Goal: Information Seeking & Learning: Learn about a topic

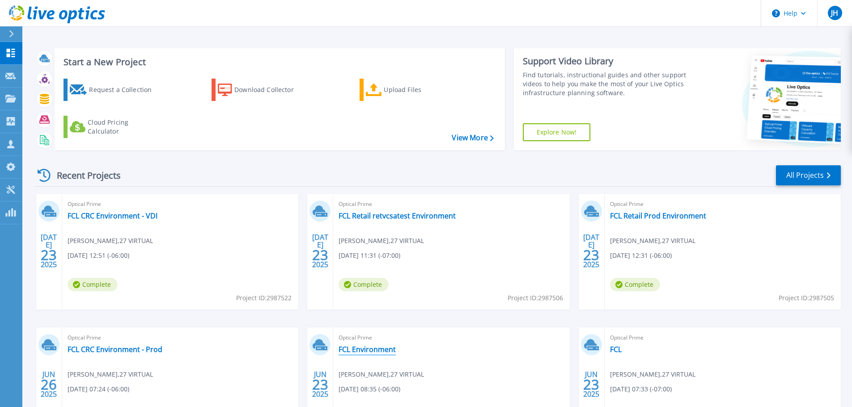
click at [359, 345] on link "FCL Environment" at bounding box center [367, 349] width 57 height 9
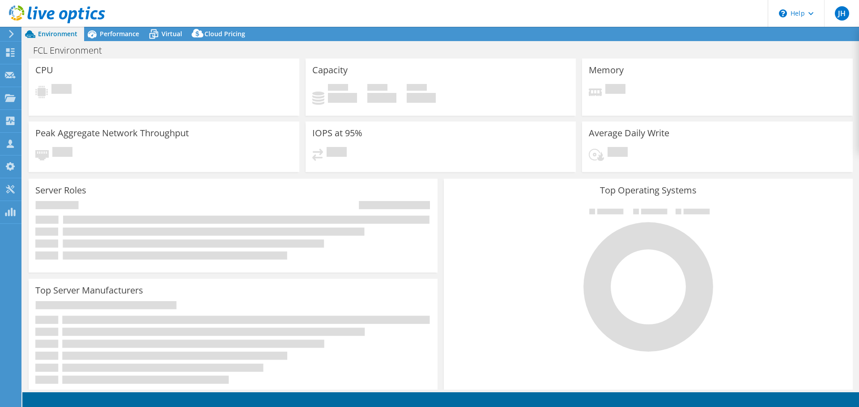
select select "USD"
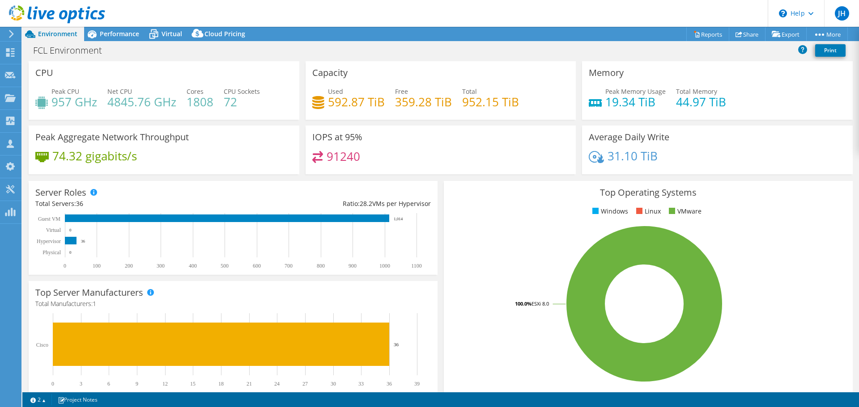
scroll to position [234, 0]
click at [101, 30] on span "Performance" at bounding box center [119, 34] width 39 height 8
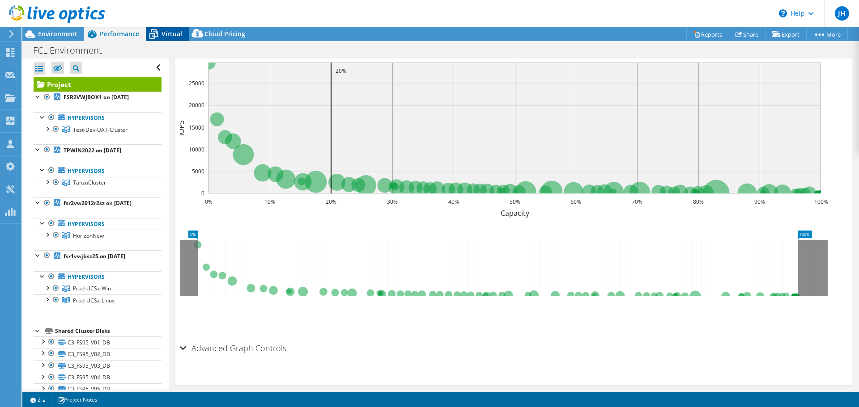
click at [157, 31] on icon at bounding box center [154, 34] width 16 height 16
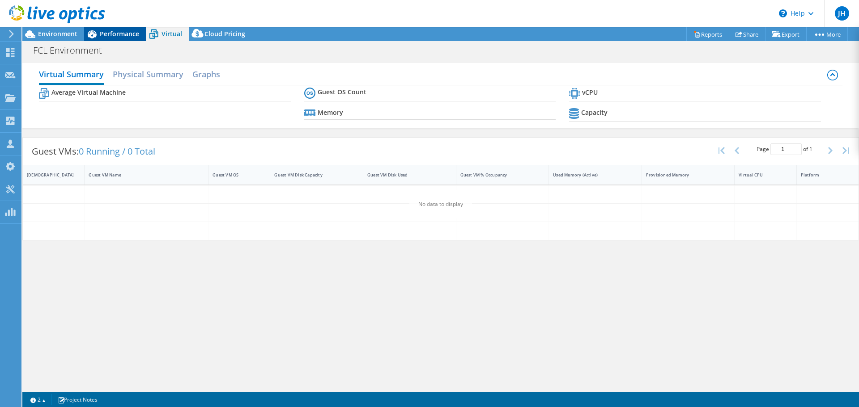
click at [119, 34] on span "Performance" at bounding box center [119, 34] width 39 height 8
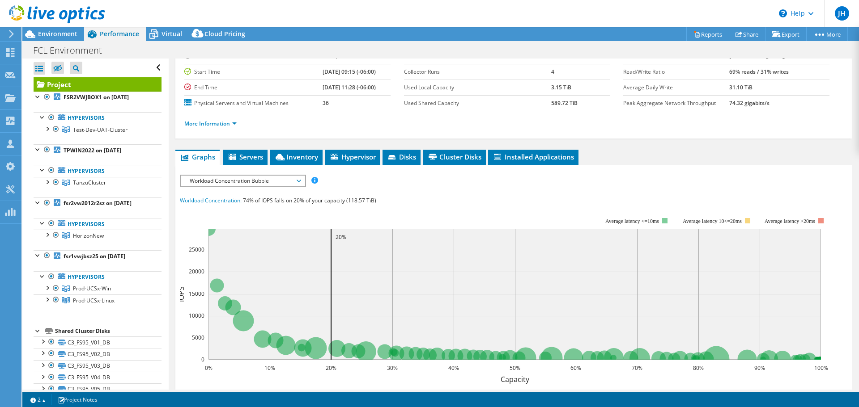
scroll to position [0, 0]
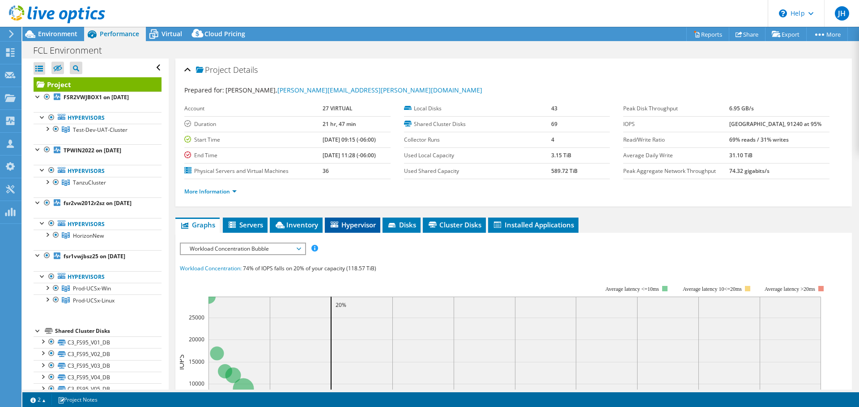
click at [363, 220] on span "Hypervisor" at bounding box center [352, 224] width 47 height 9
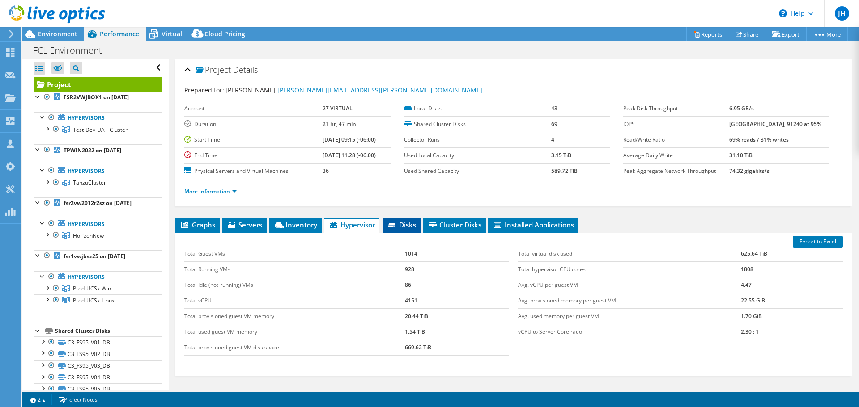
click at [405, 220] on span "Disks" at bounding box center [401, 224] width 29 height 9
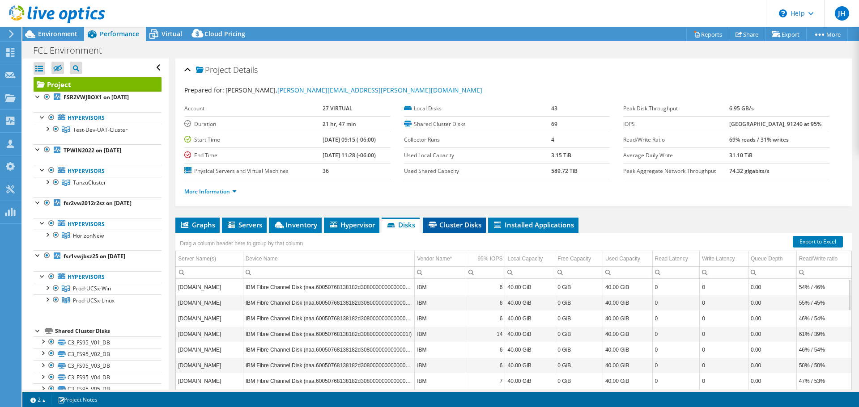
click at [460, 218] on li "Cluster Disks" at bounding box center [454, 225] width 63 height 15
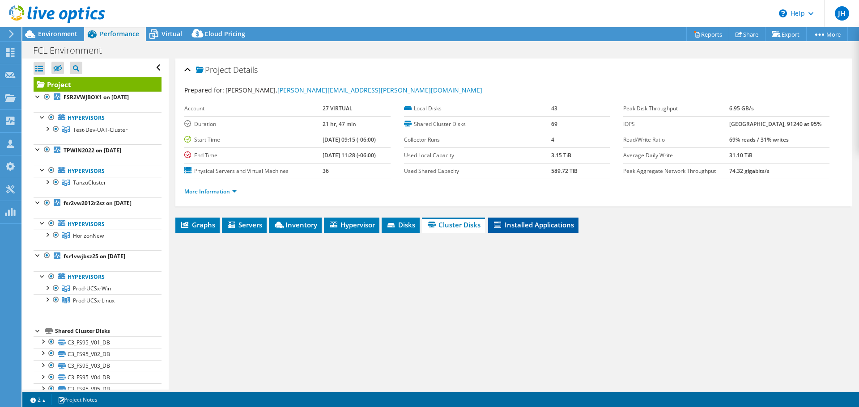
click at [501, 222] on icon at bounding box center [497, 225] width 7 height 6
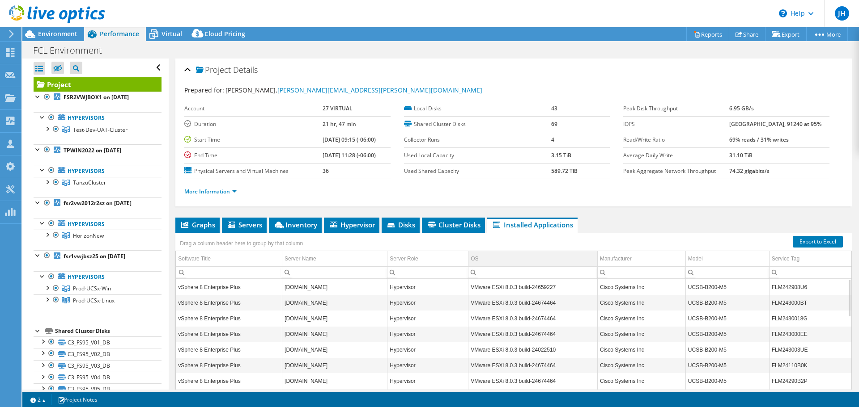
click at [515, 251] on td "OS" at bounding box center [532, 259] width 129 height 16
click at [516, 251] on td "OS" at bounding box center [532, 259] width 129 height 16
click at [11, 35] on use at bounding box center [11, 34] width 5 height 8
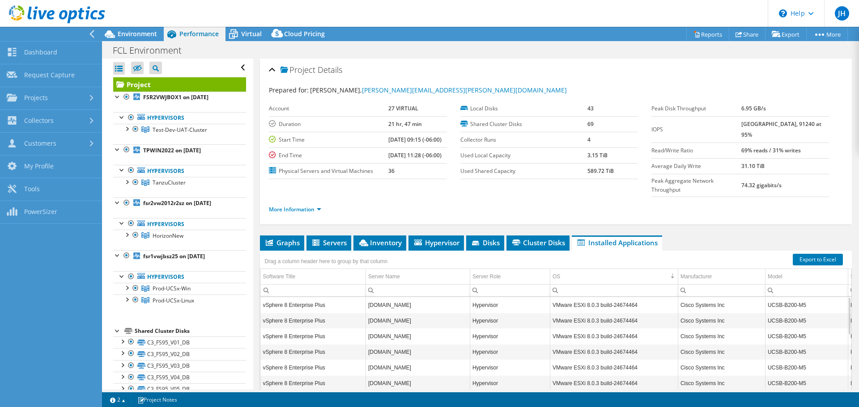
click at [20, 35] on div at bounding box center [49, 34] width 102 height 14
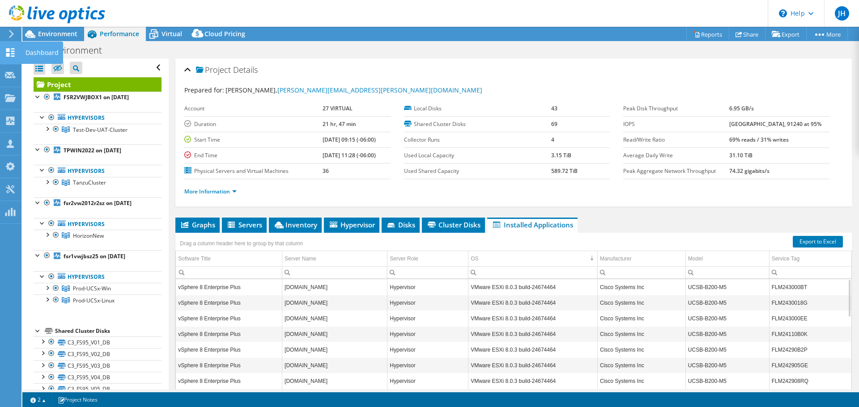
click at [12, 52] on icon at bounding box center [10, 52] width 11 height 8
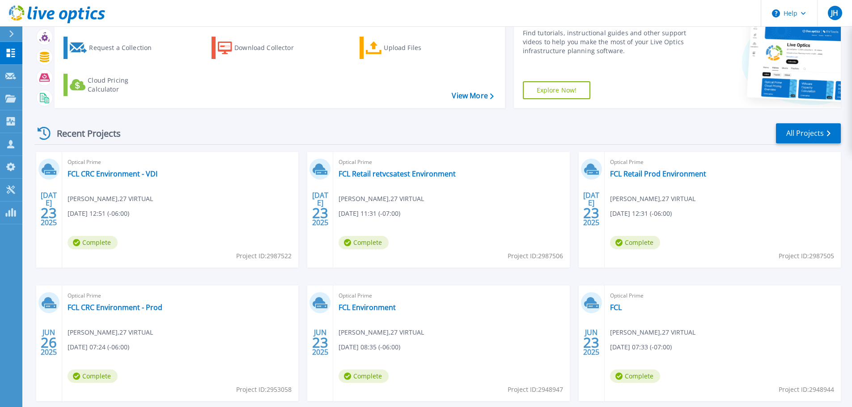
scroll to position [45, 0]
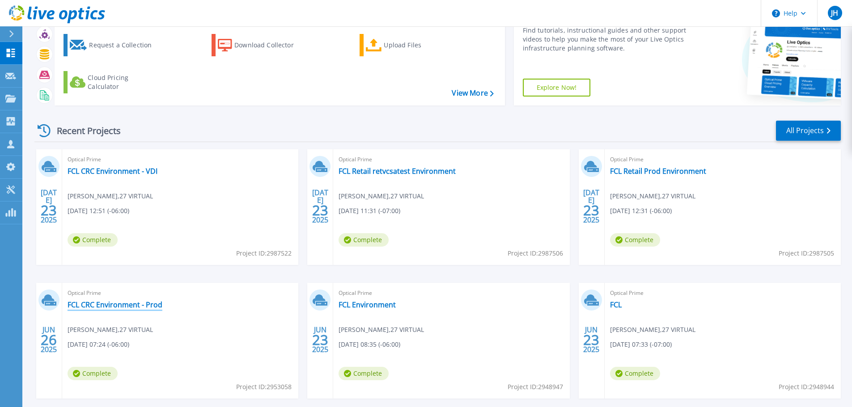
click at [125, 305] on link "FCL CRC Environment - Prod" at bounding box center [115, 305] width 95 height 9
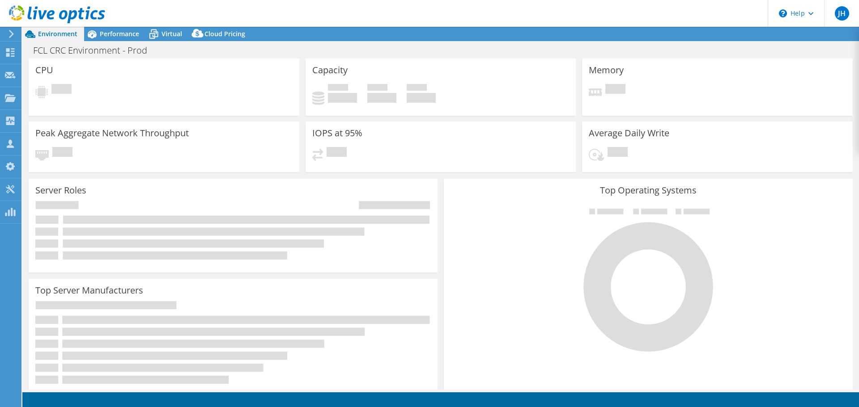
select select "USD"
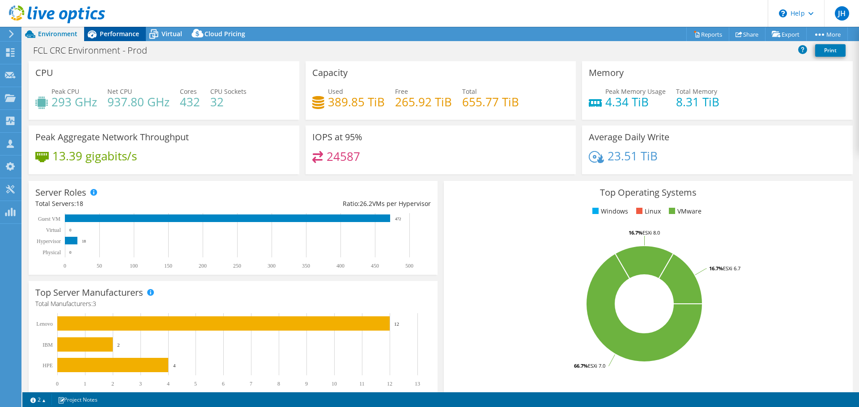
click at [124, 31] on span "Performance" at bounding box center [119, 34] width 39 height 8
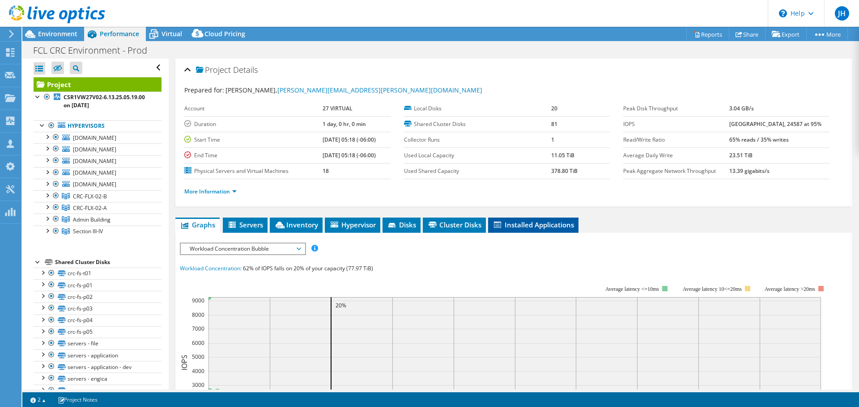
click at [514, 220] on span "Installed Applications" at bounding box center [532, 224] width 81 height 9
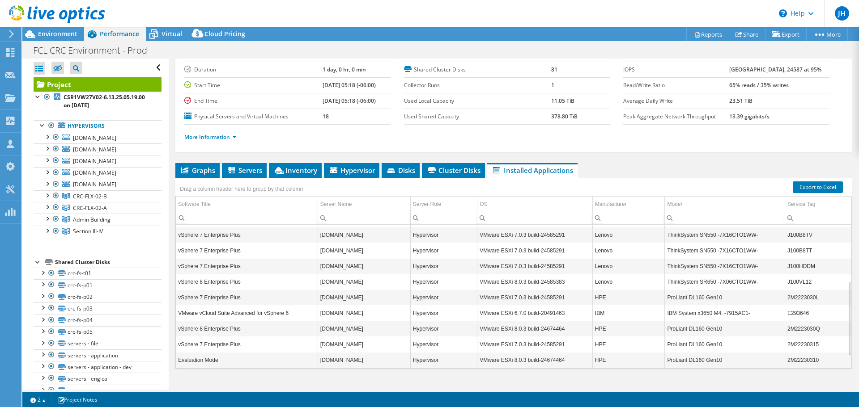
scroll to position [60, 0]
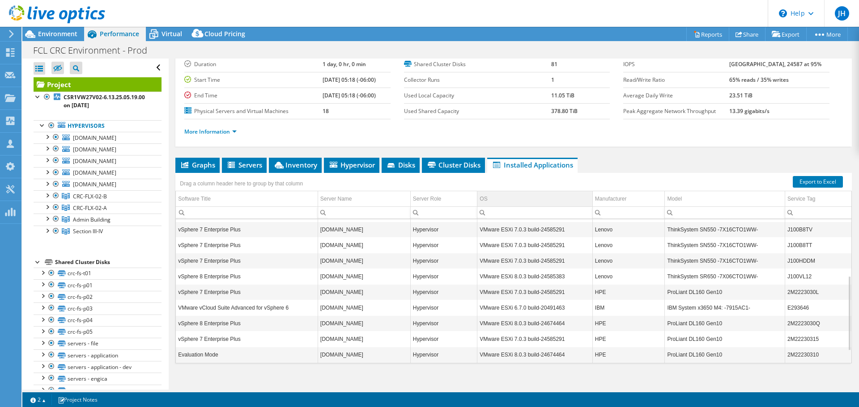
click at [517, 191] on td "OS" at bounding box center [534, 199] width 115 height 16
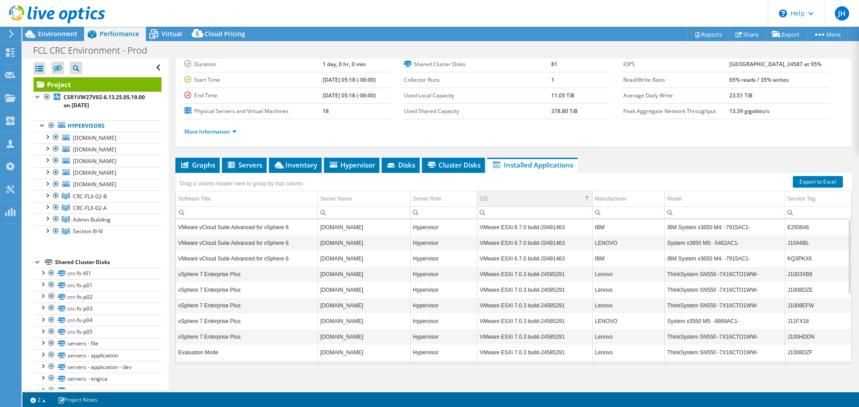
click at [517, 191] on td "OS" at bounding box center [534, 199] width 115 height 16
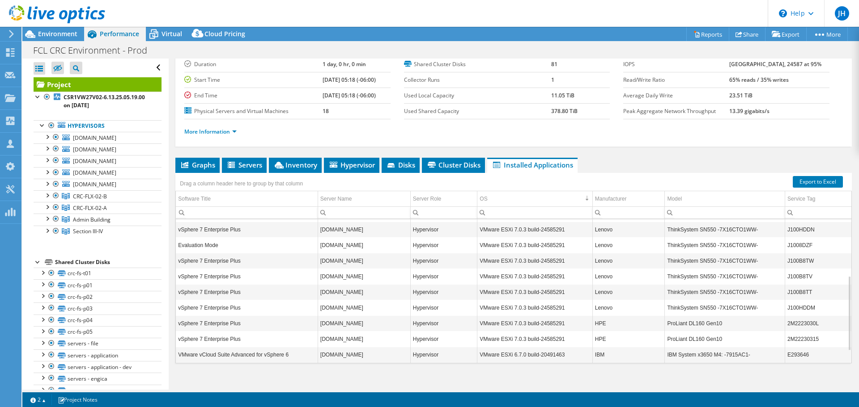
scroll to position [130, 0]
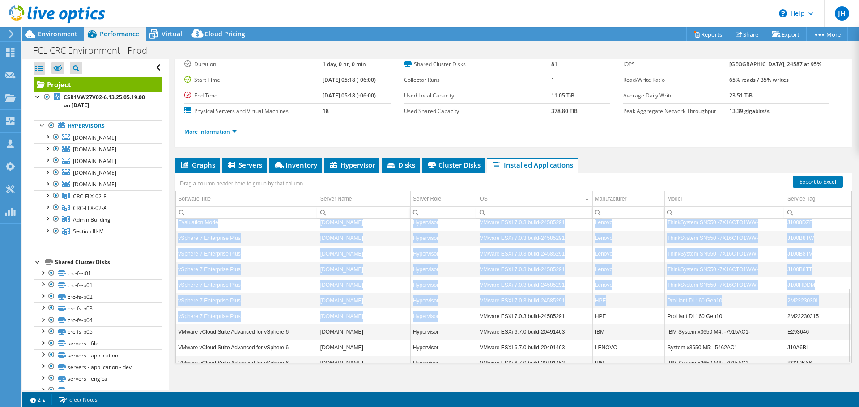
drag, startPoint x: 477, startPoint y: 304, endPoint x: 562, endPoint y: 347, distance: 95.0
click at [570, 350] on div "vSphere 8 Enterprise Plus csr1pedmz01.crc.ad.crs Hypervisor VMware ESXi 8.0.3 b…" at bounding box center [513, 232] width 675 height 286
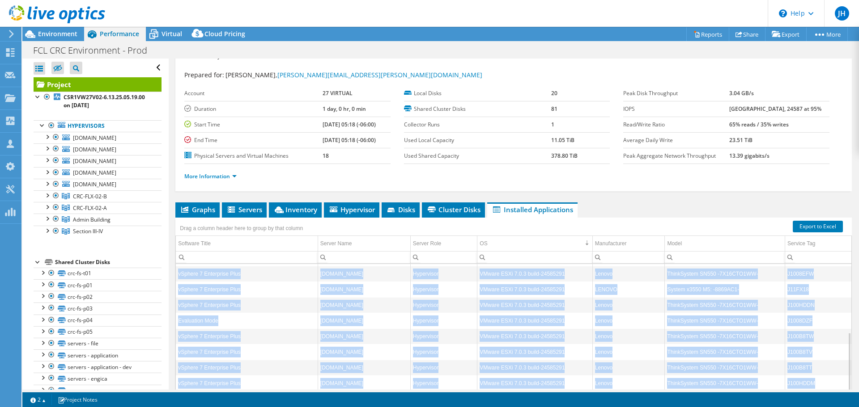
scroll to position [60, 0]
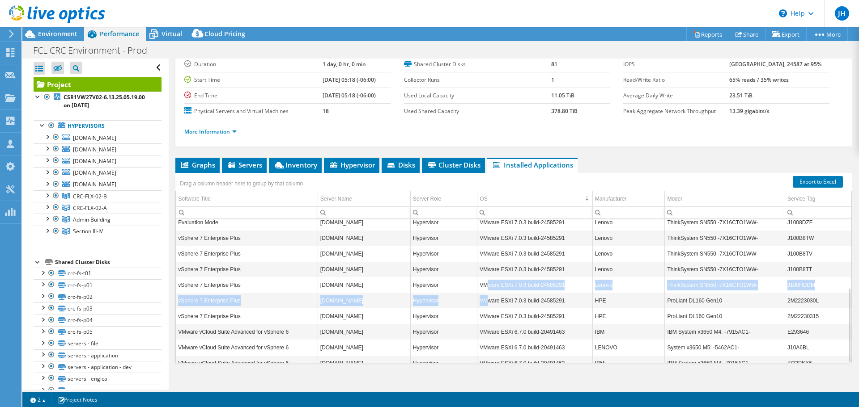
click at [483, 274] on tbody "vSphere 8 Enterprise Plus csr1pedmz01.crc.ad.crs Hypervisor VMware ESXi 8.0.3 b…" at bounding box center [513, 230] width 675 height 282
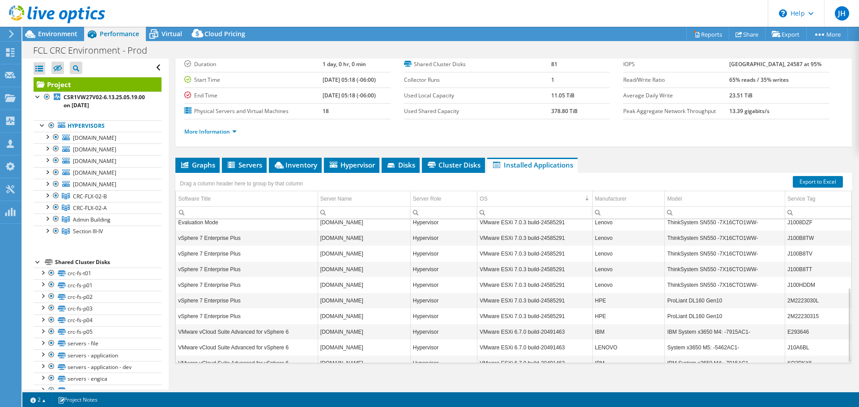
click at [560, 293] on td "VMware ESXi 7.0.3 build-24585291" at bounding box center [534, 301] width 115 height 16
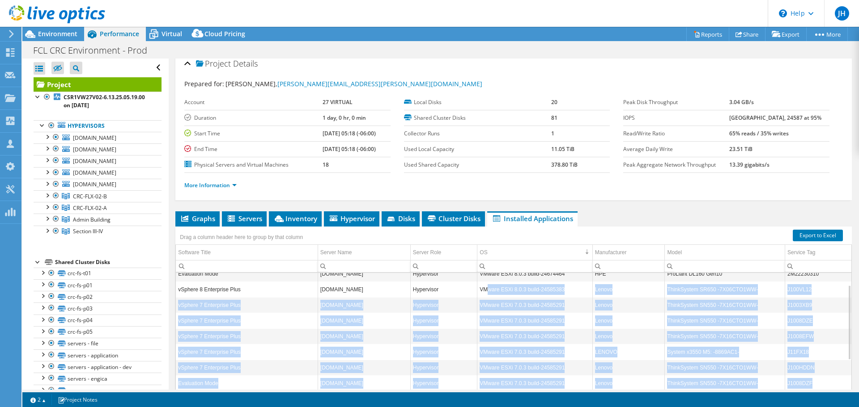
scroll to position [0, 0]
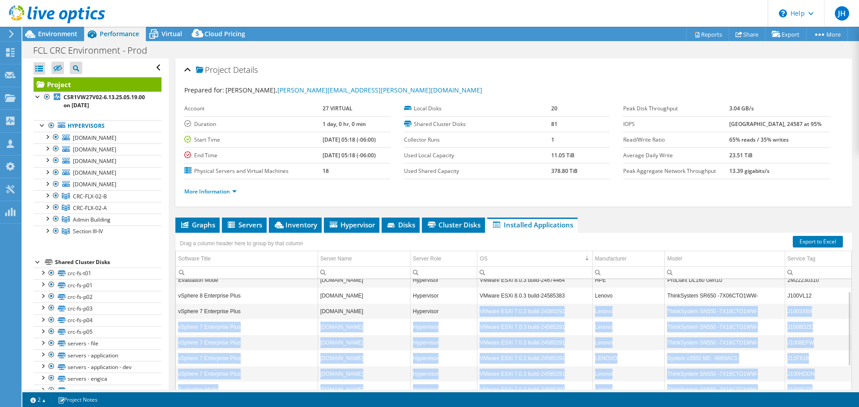
drag, startPoint x: 561, startPoint y: 282, endPoint x: 475, endPoint y: 299, distance: 87.1
click at [475, 299] on tbody "vSphere 8 Enterprise Plus csr1pedmz01.crc.ad.crs Hypervisor VMware ESXi 8.0.3 b…" at bounding box center [513, 398] width 675 height 282
click at [546, 335] on td "VMware ESXi 7.0.3 build-24585291" at bounding box center [534, 343] width 115 height 16
